Goal: Task Accomplishment & Management: Use online tool/utility

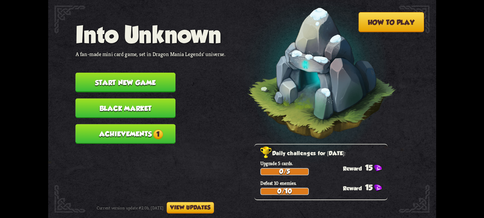
click at [113, 80] on button "Start new game" at bounding box center [125, 83] width 100 height 20
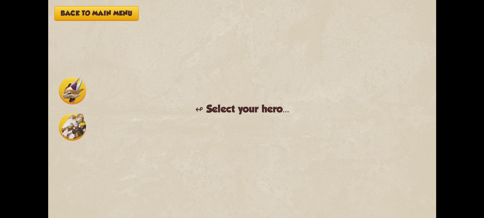
click at [73, 94] on img at bounding box center [72, 90] width 27 height 27
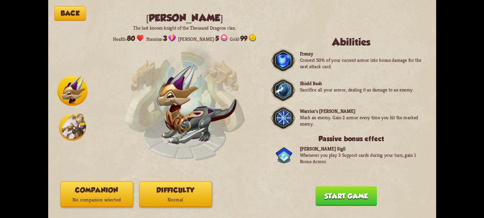
click at [67, 125] on img at bounding box center [72, 127] width 27 height 27
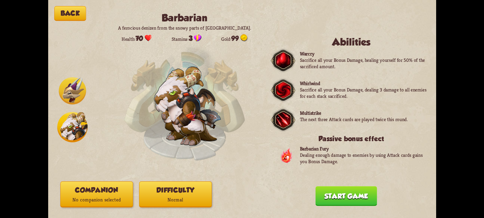
click at [66, 89] on img at bounding box center [72, 90] width 27 height 27
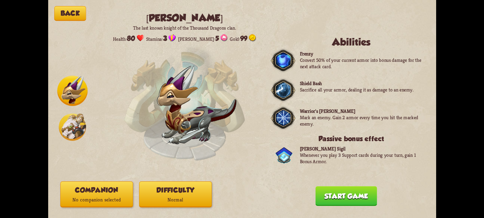
click at [54, 120] on div "Back [PERSON_NAME] The last known knight of the Thousand Dragons clan. Health: …" at bounding box center [242, 109] width 388 height 218
click at [68, 121] on img at bounding box center [72, 127] width 27 height 27
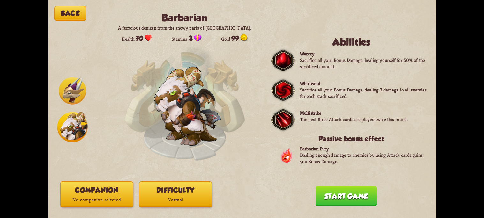
click at [70, 84] on img at bounding box center [72, 90] width 27 height 27
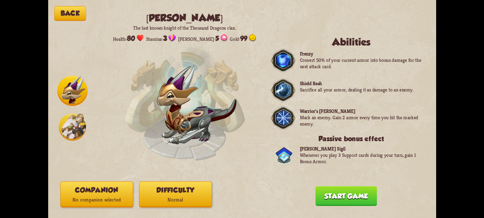
click at [70, 125] on img at bounding box center [72, 127] width 27 height 27
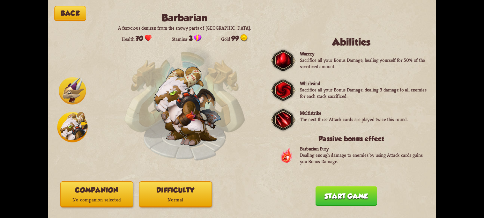
click at [64, 97] on img at bounding box center [72, 90] width 27 height 27
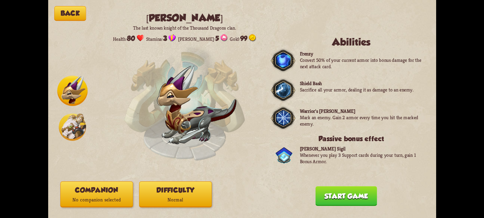
click at [69, 130] on img at bounding box center [72, 127] width 27 height 27
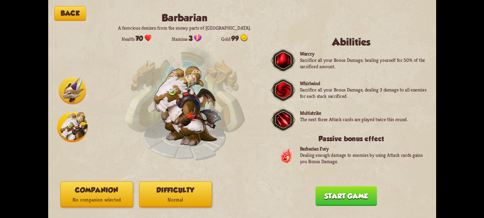
click at [67, 94] on img at bounding box center [72, 90] width 27 height 27
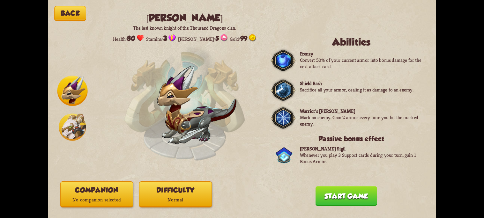
click at [62, 138] on img at bounding box center [72, 127] width 27 height 27
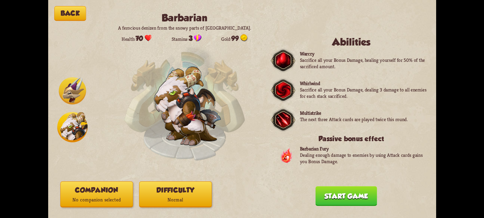
click at [116, 203] on p "No companion selected" at bounding box center [96, 200] width 72 height 10
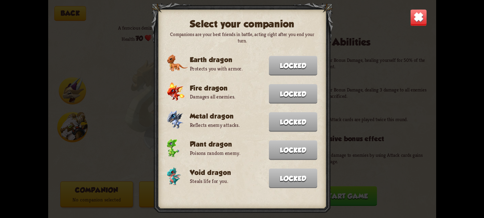
click at [125, 42] on div "Select your companion Companions are your best friends in battle, acting right …" at bounding box center [242, 109] width 388 height 218
click at [417, 19] on img at bounding box center [418, 17] width 17 height 17
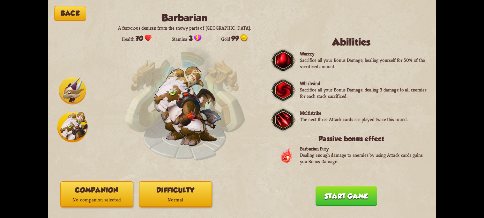
click at [163, 204] on p "Normal" at bounding box center [175, 200] width 72 height 10
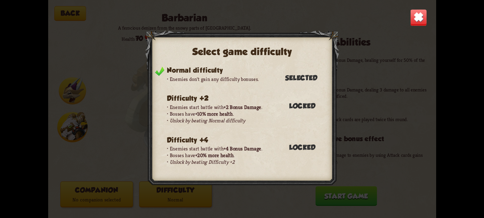
click at [414, 21] on img at bounding box center [418, 17] width 17 height 17
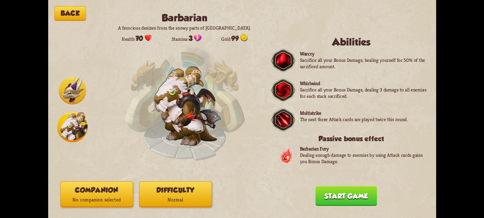
click at [63, 10] on button "Back" at bounding box center [70, 13] width 32 height 15
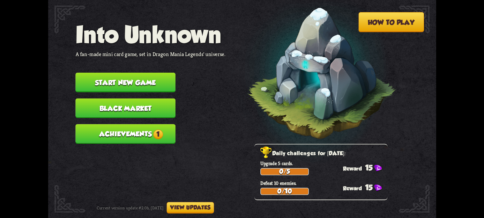
click at [127, 125] on button "Achievements 1" at bounding box center [125, 135] width 100 height 20
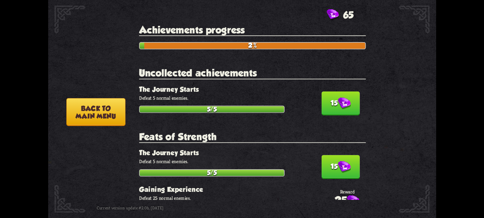
click at [346, 97] on button "15" at bounding box center [340, 104] width 38 height 24
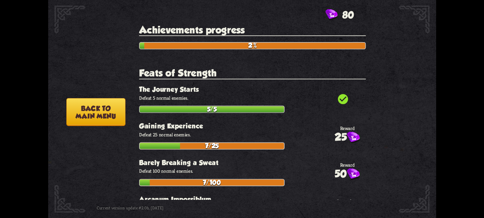
click at [92, 114] on button "Back to main menu" at bounding box center [95, 112] width 59 height 28
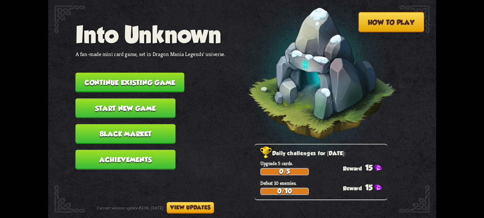
click at [123, 82] on button "Continue existing game" at bounding box center [129, 83] width 109 height 20
click at [145, 80] on button "Continue existing game" at bounding box center [129, 83] width 109 height 20
click at [145, 78] on button "Continue existing game" at bounding box center [129, 83] width 109 height 20
click at [206, 206] on button "View updates" at bounding box center [190, 207] width 47 height 11
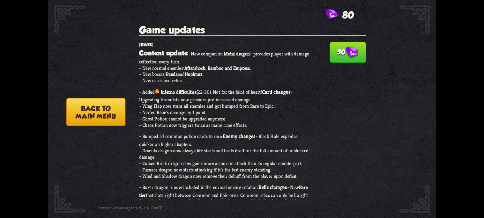
click at [330, 46] on button "50" at bounding box center [348, 52] width 36 height 21
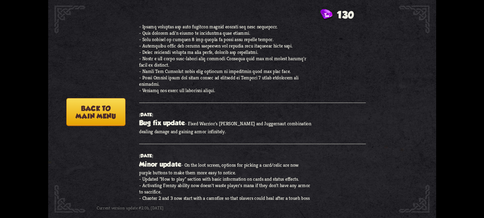
scroll to position [1125, 0]
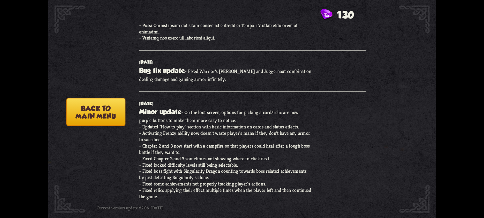
click at [85, 113] on button "Back to main menu" at bounding box center [95, 112] width 59 height 28
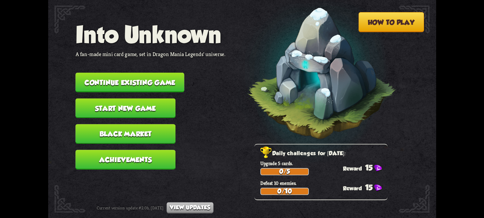
click at [105, 78] on button "Continue existing game" at bounding box center [129, 83] width 109 height 20
click at [148, 85] on button "Continue existing game" at bounding box center [129, 83] width 109 height 20
click at [147, 99] on button "Start new game" at bounding box center [125, 109] width 100 height 20
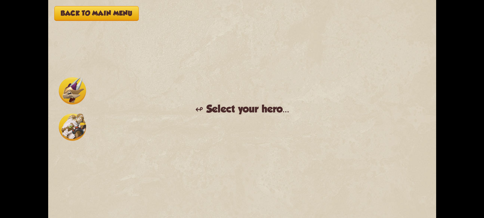
click at [62, 17] on button "Back to main menu" at bounding box center [96, 13] width 85 height 15
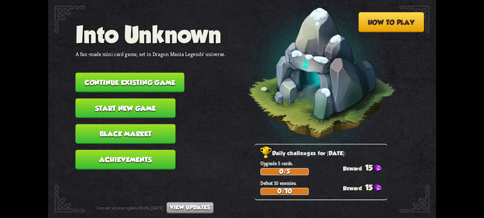
click at [98, 74] on button "Continue existing game" at bounding box center [129, 83] width 109 height 20
